Goal: Transaction & Acquisition: Purchase product/service

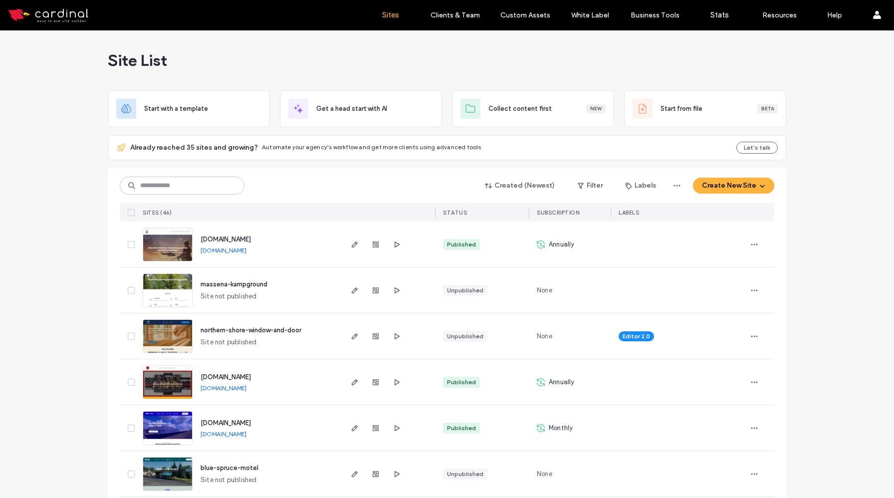
click at [289, 345] on div "northern-shore-window-and-door Site not published" at bounding box center [267, 335] width 148 height 45
click at [211, 332] on span "northern-shore-window-and-door" at bounding box center [251, 329] width 101 height 7
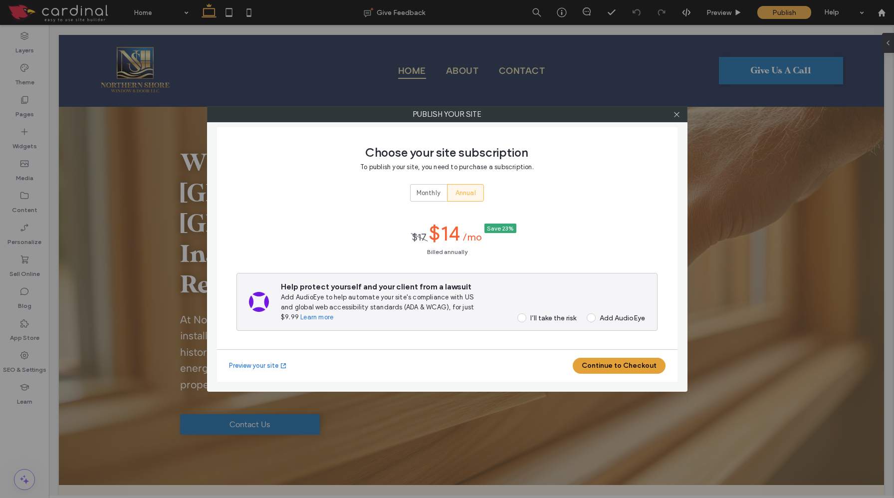
click at [602, 366] on button "Continue to Checkout" at bounding box center [619, 366] width 93 height 16
click at [524, 318] on span at bounding box center [521, 317] width 9 height 9
click at [608, 364] on button "Continue to Checkout" at bounding box center [619, 366] width 93 height 16
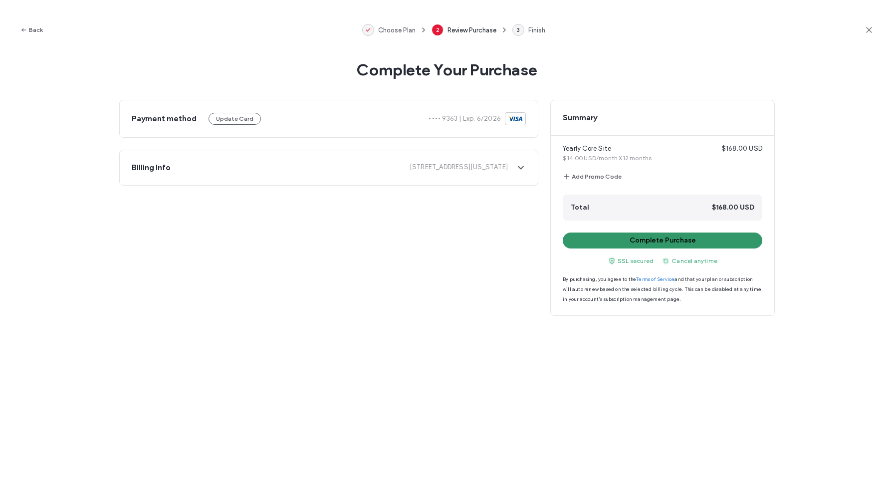
click at [600, 240] on button "Complete Purchase" at bounding box center [663, 241] width 200 height 16
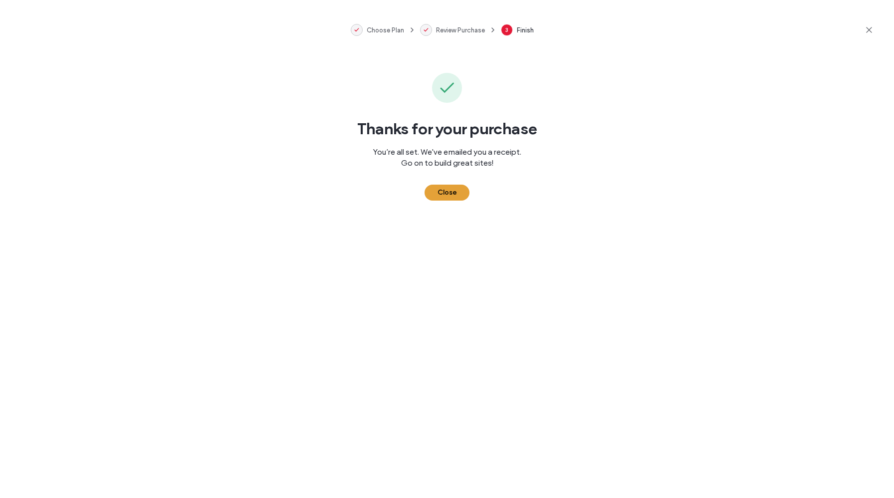
click at [446, 192] on button "Close" at bounding box center [447, 193] width 45 height 16
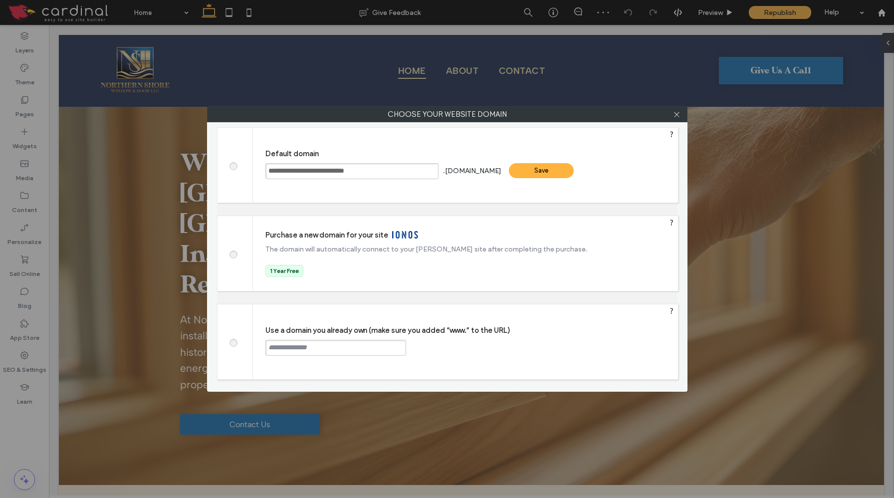
click at [233, 345] on span at bounding box center [233, 341] width 0 height 7
click at [286, 349] on input "text" at bounding box center [335, 348] width 141 height 16
type input "**********"
click at [427, 344] on div "Continue" at bounding box center [444, 347] width 65 height 15
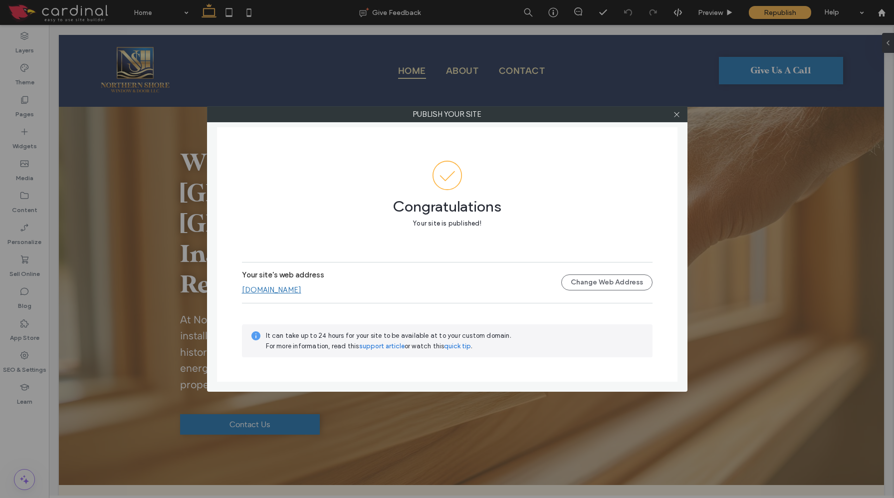
click at [266, 290] on link "[DOMAIN_NAME]" at bounding box center [271, 289] width 59 height 9
click at [681, 115] on div at bounding box center [677, 114] width 15 height 15
click at [674, 114] on icon at bounding box center [676, 114] width 7 height 7
